Goal: Check status: Check status

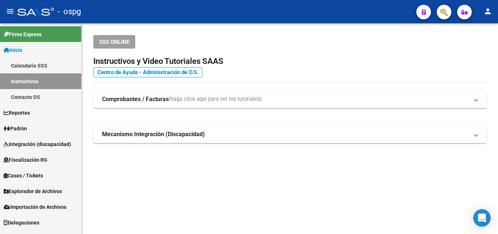
click at [31, 132] on link "Padrón" at bounding box center [40, 128] width 81 height 16
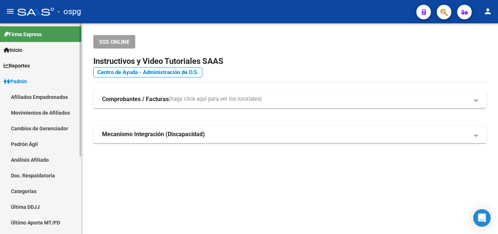
click at [30, 161] on link "Análisis Afiliado" at bounding box center [40, 160] width 81 height 16
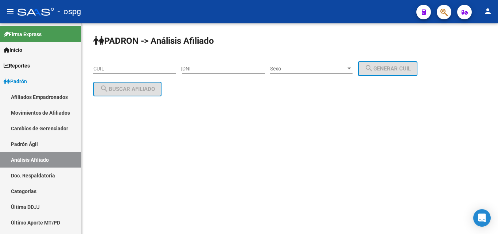
click at [102, 71] on input "CUIL" at bounding box center [134, 69] width 82 height 6
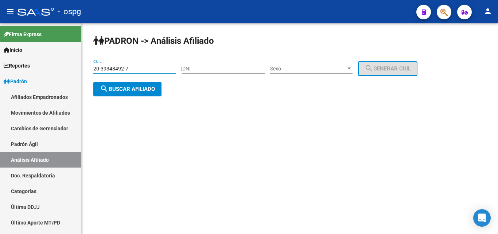
click at [132, 93] on button "search Buscar afiliado" at bounding box center [127, 89] width 68 height 15
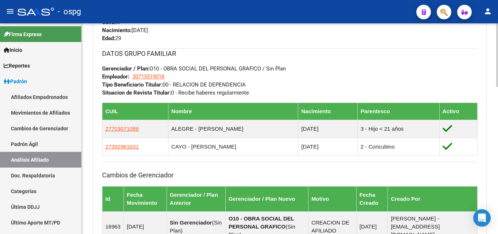
scroll to position [292, 0]
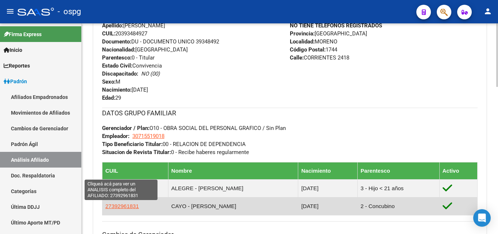
click at [122, 205] on span "27392961831" at bounding box center [122, 206] width 34 height 6
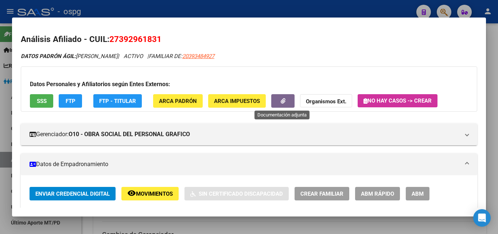
click at [286, 104] on button "button" at bounding box center [282, 100] width 23 height 13
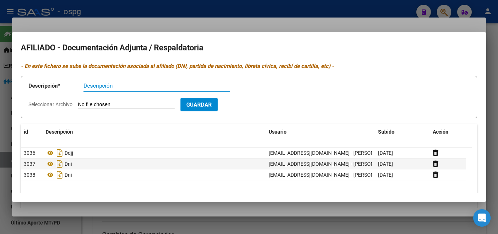
click at [227, 13] on div at bounding box center [249, 117] width 498 height 234
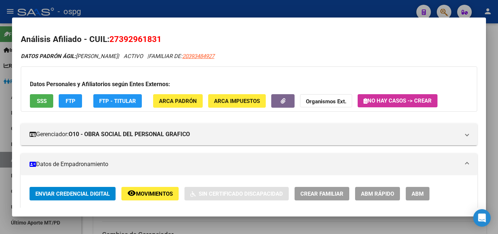
click at [102, 9] on div at bounding box center [249, 117] width 498 height 234
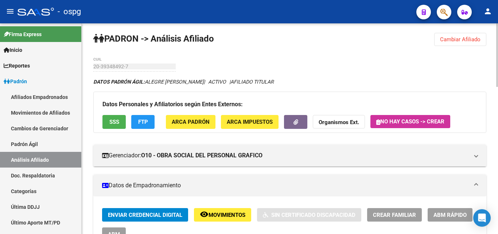
scroll to position [0, 0]
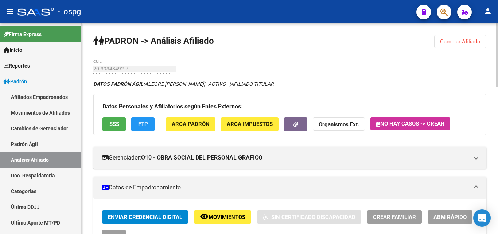
click at [449, 45] on button "Cambiar Afiliado" at bounding box center [460, 41] width 52 height 13
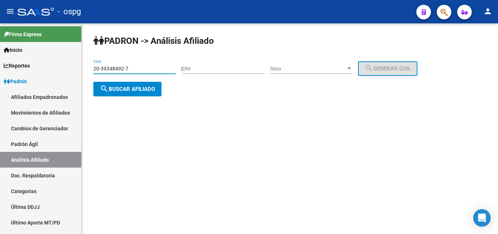
drag, startPoint x: 137, startPoint y: 69, endPoint x: 87, endPoint y: 67, distance: 50.0
click at [87, 67] on div "PADRON -> Análisis Afiliado 20-39348492-7 CUIL | DNI Sexo Sexo search Generar C…" at bounding box center [290, 71] width 416 height 96
type input "27-29599944-1"
drag, startPoint x: 148, startPoint y: 89, endPoint x: 155, endPoint y: 89, distance: 6.9
click at [155, 89] on span "search Buscar afiliado" at bounding box center [127, 89] width 55 height 7
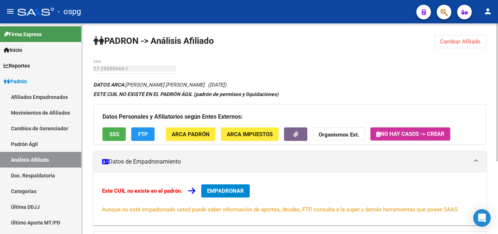
click at [116, 132] on span "SSS" at bounding box center [114, 134] width 10 height 7
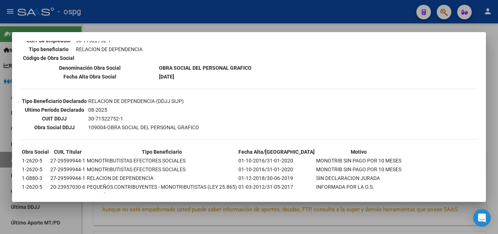
scroll to position [146, 0]
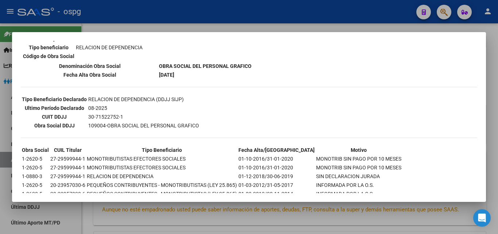
click at [145, 20] on div at bounding box center [249, 117] width 498 height 234
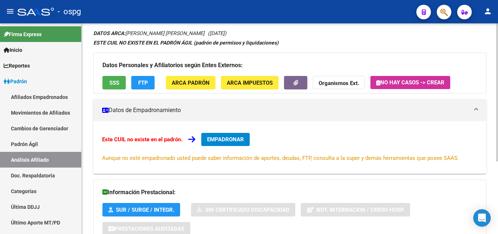
scroll to position [111, 0]
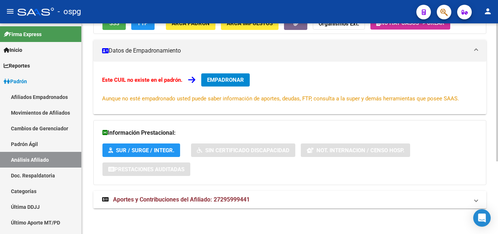
click at [200, 200] on span "Aportes y Contribuciones del Afiliado: 27295999441" at bounding box center [181, 199] width 137 height 7
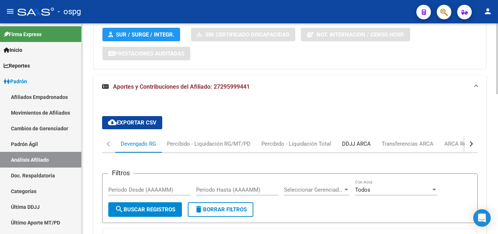
click at [363, 147] on div "DDJJ ARCA" at bounding box center [356, 144] width 29 height 8
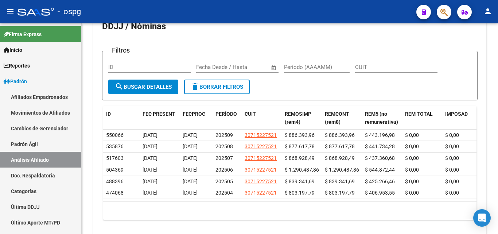
scroll to position [352, 0]
